Goal: Transaction & Acquisition: Purchase product/service

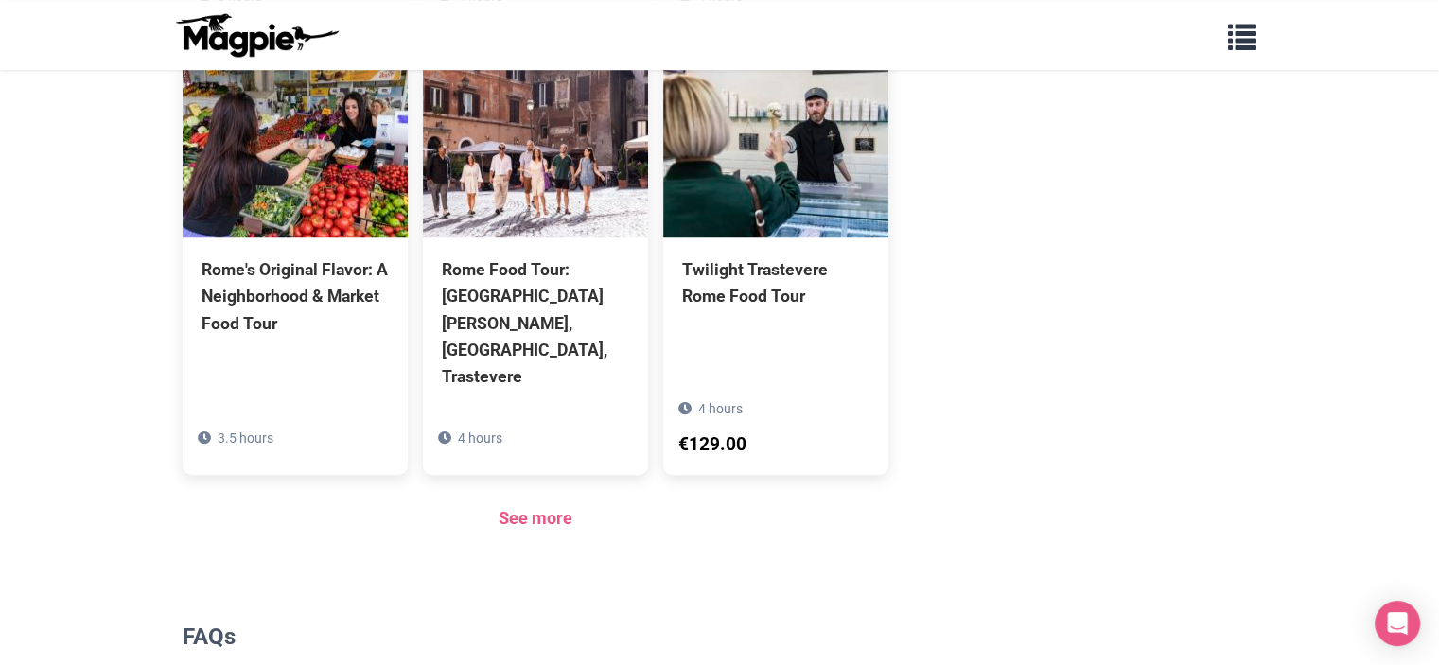
scroll to position [1430, 0]
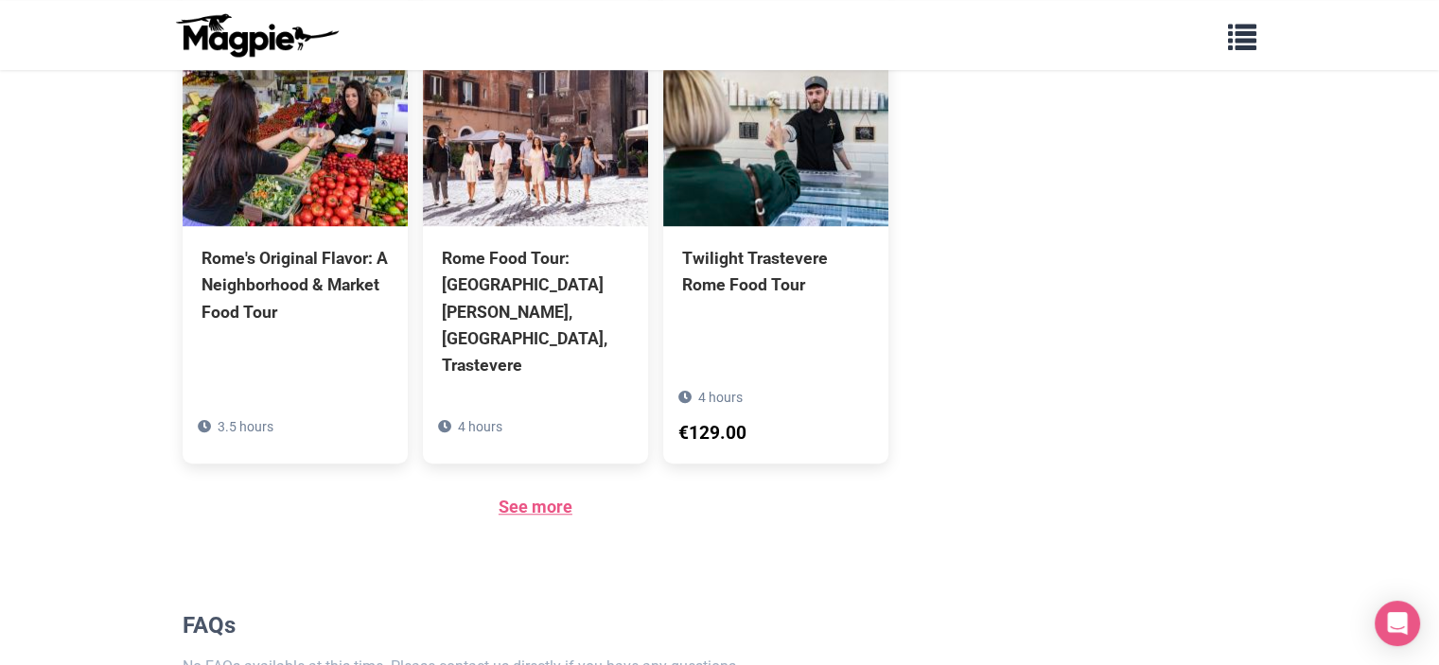
click at [535, 497] on link "See more" at bounding box center [536, 507] width 74 height 20
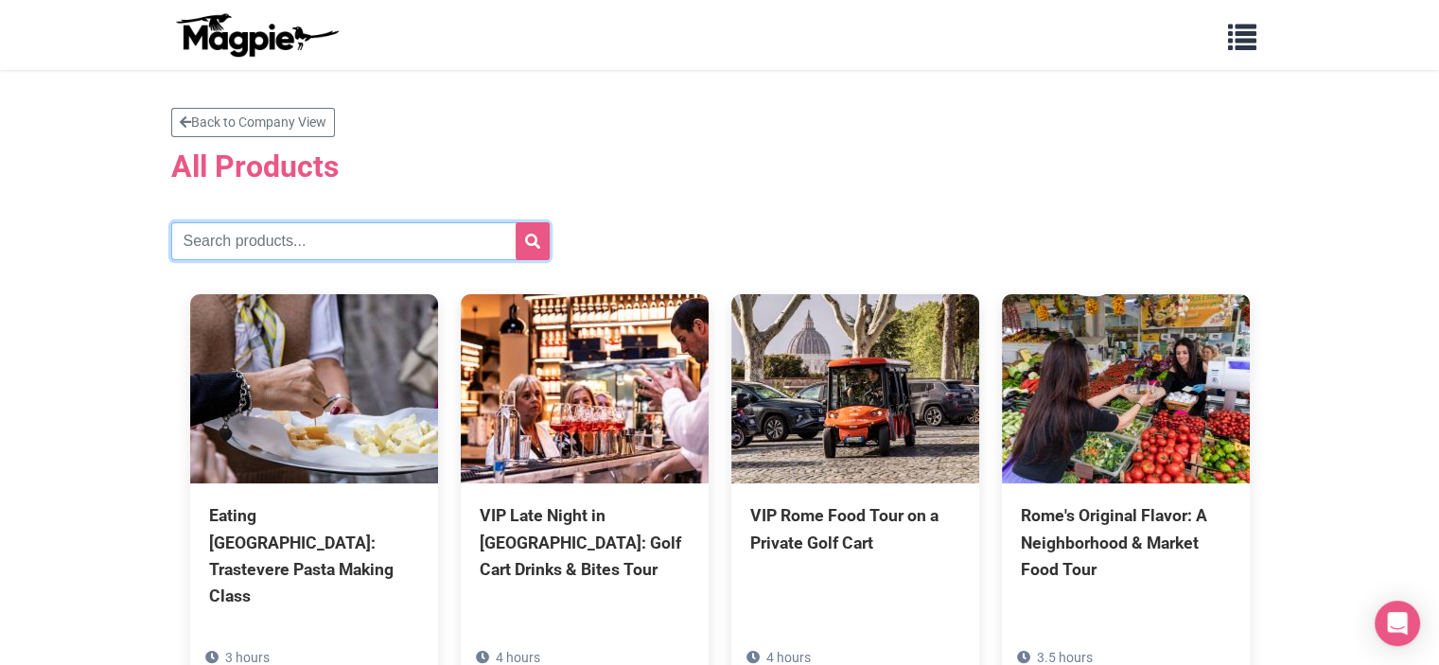
click at [350, 245] on input "text" at bounding box center [360, 241] width 378 height 38
click at [219, 236] on input "florence" at bounding box center [360, 241] width 378 height 38
type input "sunset"
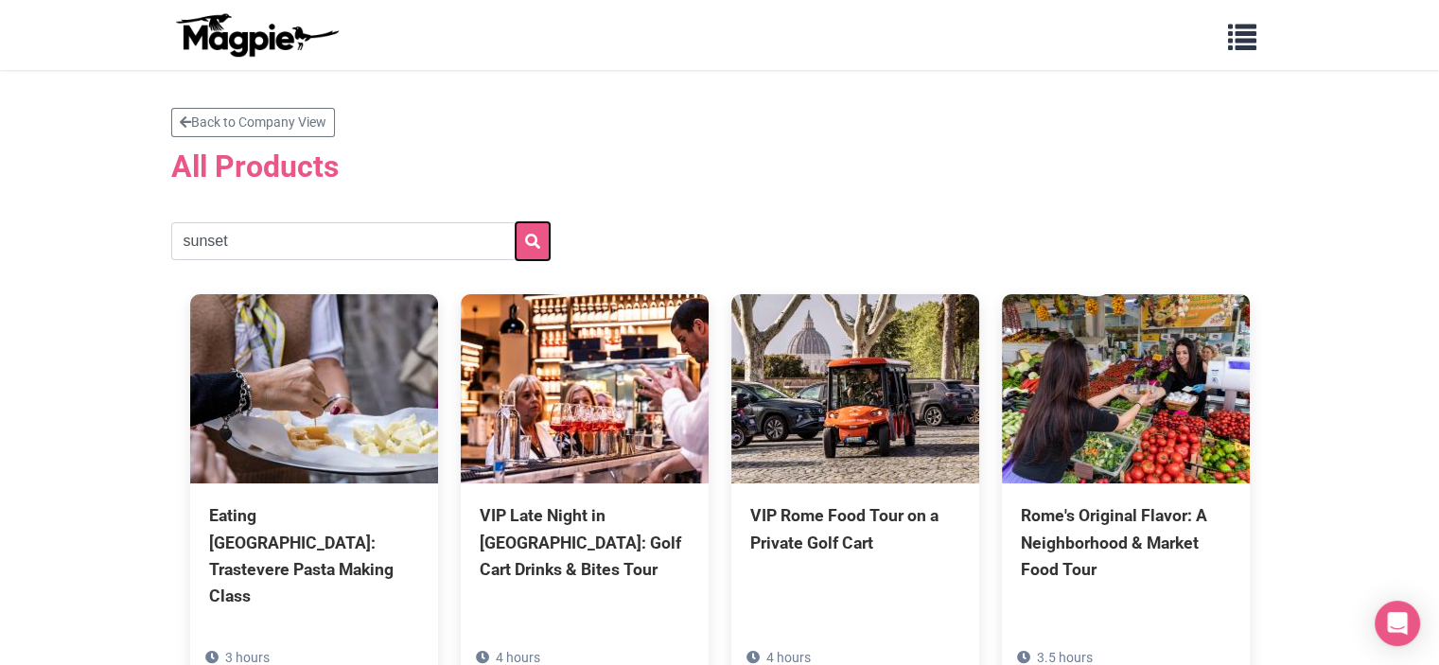
click at [536, 237] on icon "submit" at bounding box center [532, 241] width 15 height 15
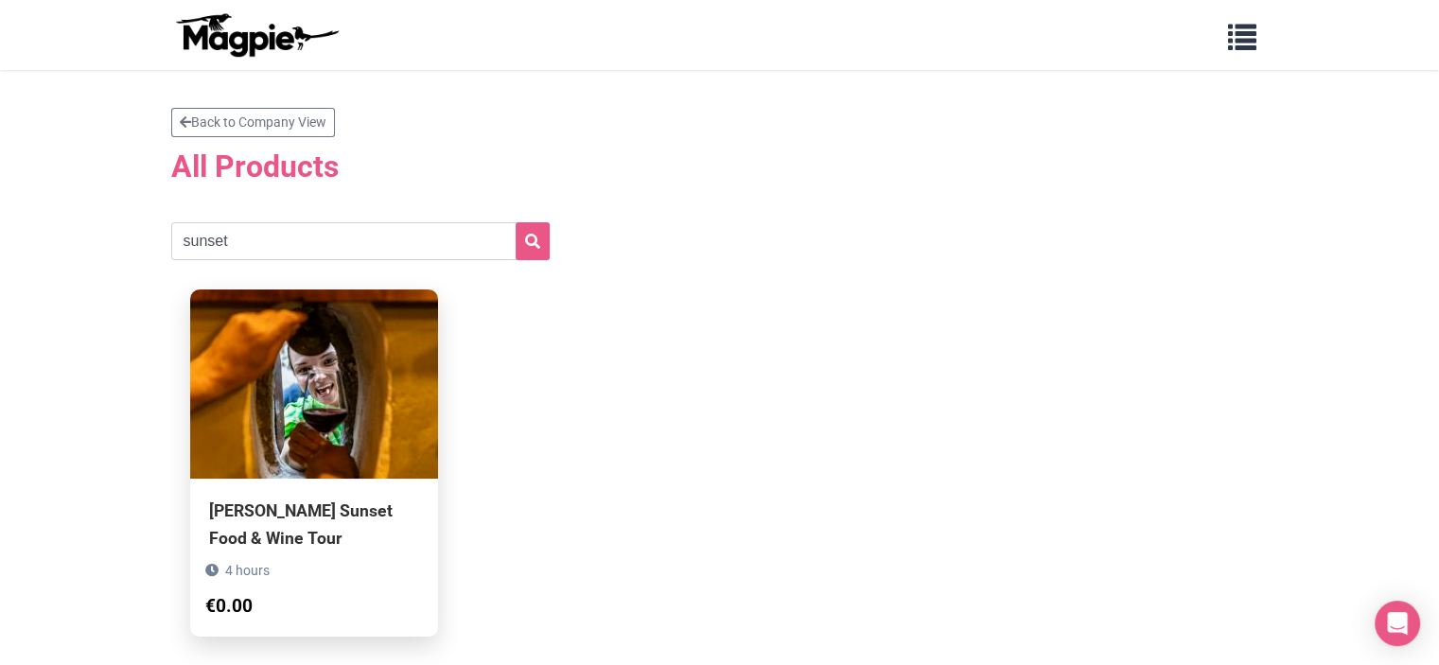
click at [269, 521] on div "Florence Sunset Food & Wine Tour" at bounding box center [314, 524] width 210 height 53
